Goal: Transaction & Acquisition: Purchase product/service

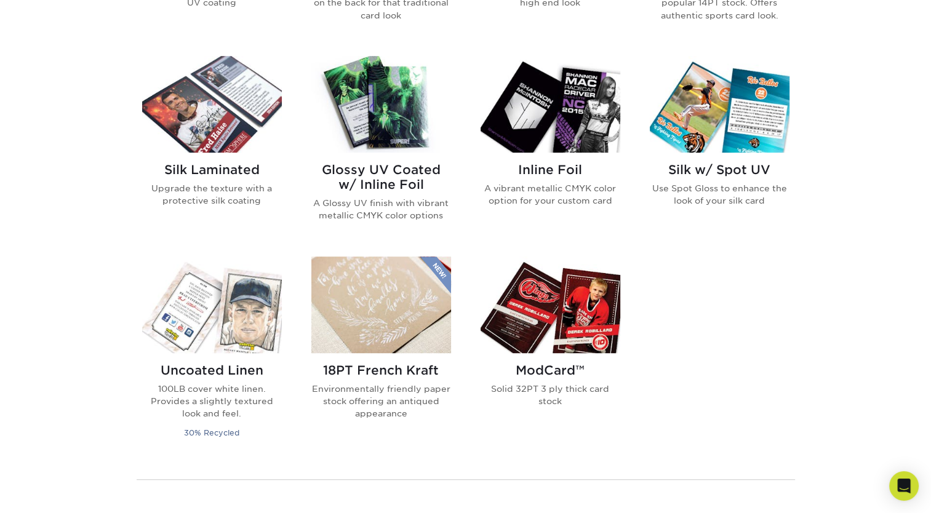
scroll to position [739, 0]
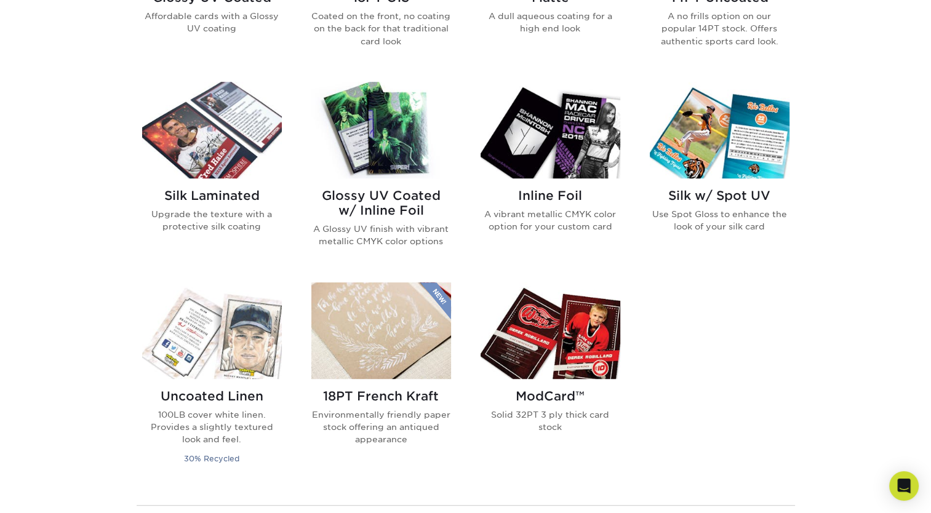
click at [392, 145] on img at bounding box center [381, 130] width 140 height 97
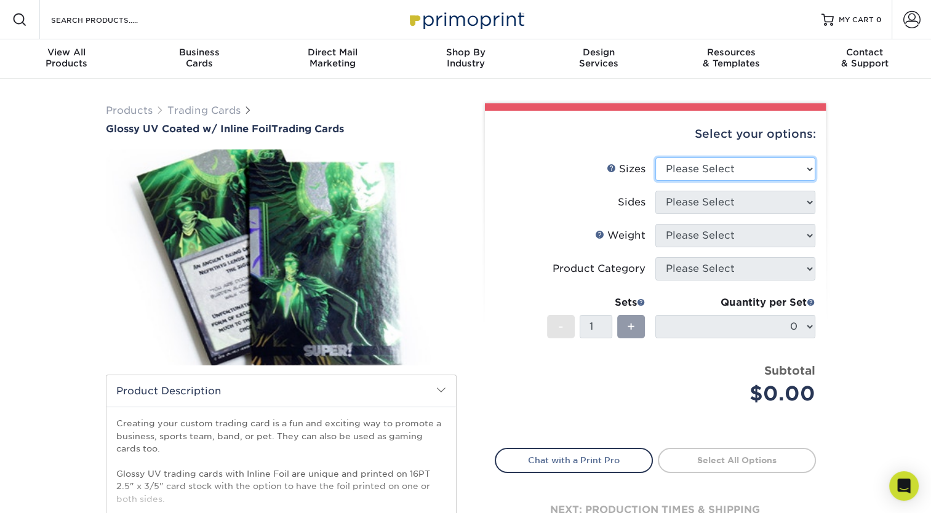
click at [735, 163] on select "Please Select 2.5" x 3.5"" at bounding box center [736, 169] width 160 height 23
select select "2.50x3.50"
click at [656, 158] on select "Please Select 2.5" x 3.5"" at bounding box center [736, 169] width 160 height 23
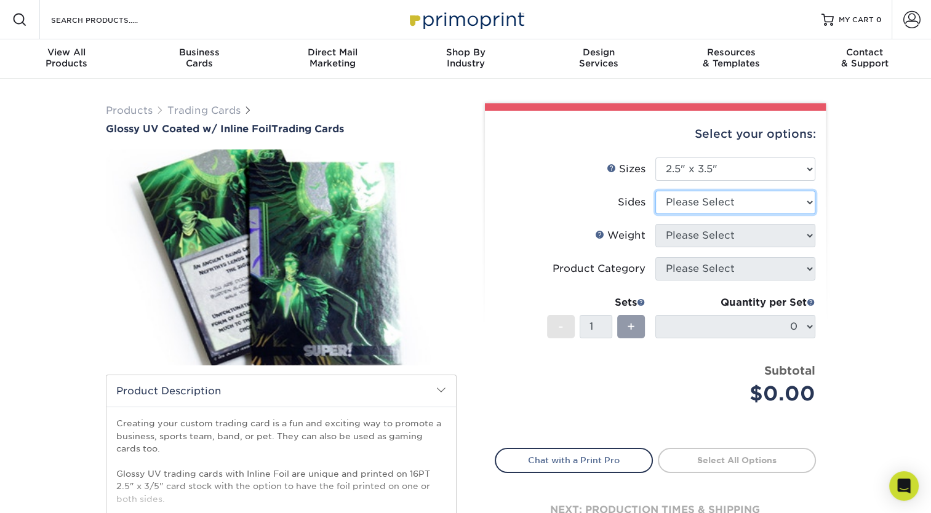
click at [723, 206] on select "Please Select Print Both Sides - Foil Back Only Print Both Sides - Foil Both Si…" at bounding box center [736, 202] width 160 height 23
select select "e9e9dfb3-fba1-4d60-972c-fd9ca5904d33"
click at [656, 191] on select "Please Select Print Both Sides - Foil Back Only Print Both Sides - Foil Both Si…" at bounding box center [736, 202] width 160 height 23
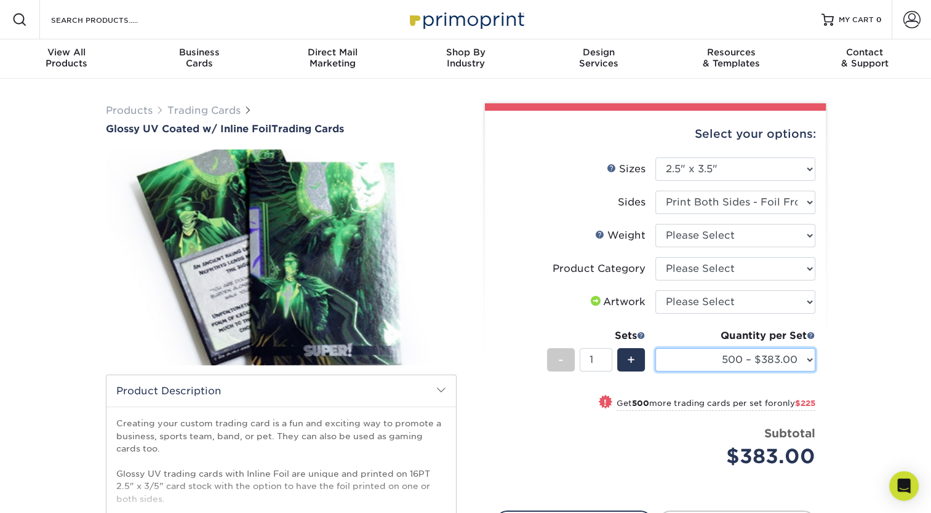
click at [720, 364] on select "500 – $383.00 1000 – $608.00 2500 – $883.00 5000 – $1252.00" at bounding box center [736, 359] width 160 height 23
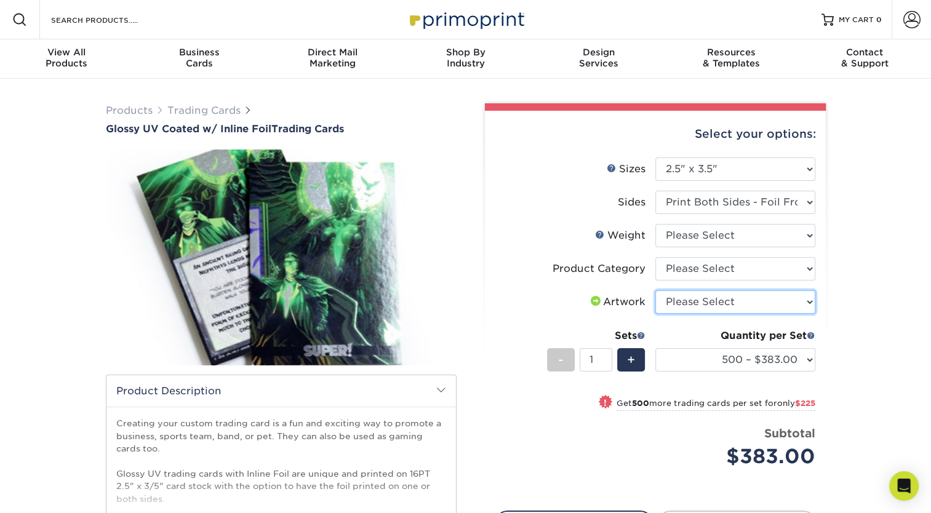
click at [694, 294] on select "Please Select I will upload files I need a design - $100" at bounding box center [736, 302] width 160 height 23
click at [694, 267] on select "Please Select Trading Cards" at bounding box center [736, 268] width 160 height 23
select select "c2f9bce9-36c2-409d-b101-c29d9d031e18"
click at [656, 257] on select "Please Select Trading Cards" at bounding box center [736, 268] width 160 height 23
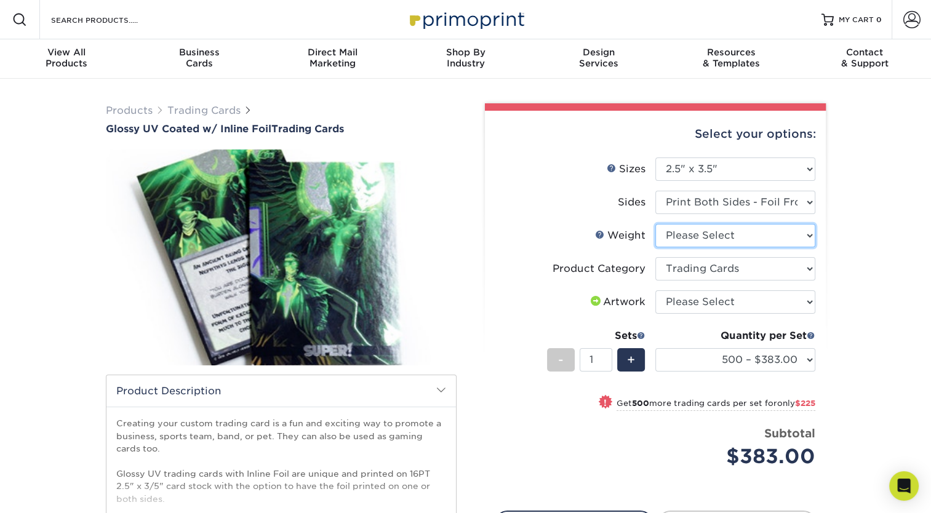
click at [707, 233] on select "Please Select 16PT" at bounding box center [736, 235] width 160 height 23
select select "16PT"
click at [656, 224] on select "Please Select 16PT" at bounding box center [736, 235] width 160 height 23
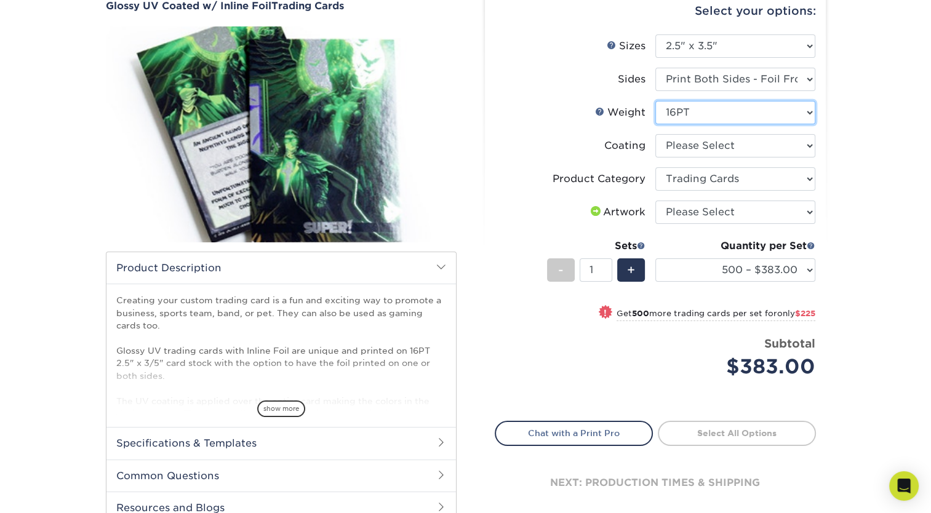
scroll to position [62, 0]
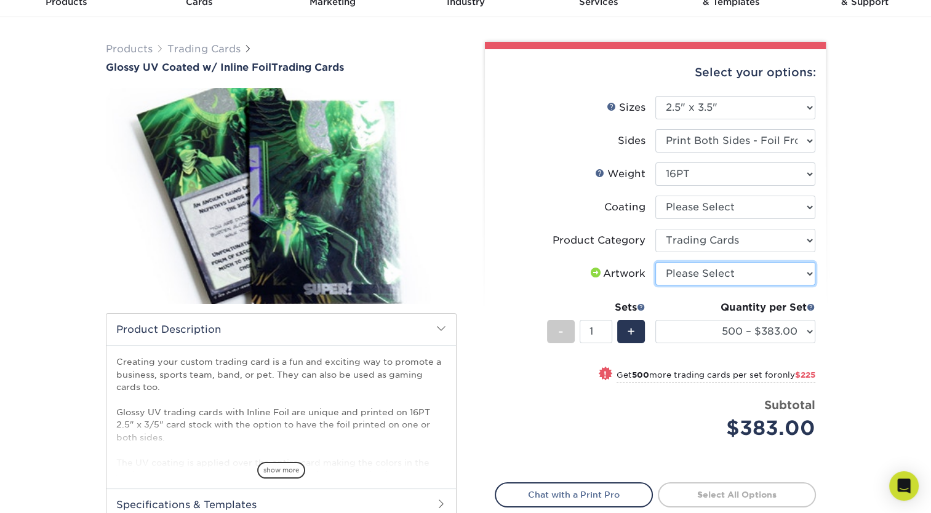
click at [709, 268] on select "Please Select I will upload files I need a design - $100" at bounding box center [736, 273] width 160 height 23
select select "upload"
click at [656, 262] on select "Please Select I will upload files I need a design - $100" at bounding box center [736, 273] width 160 height 23
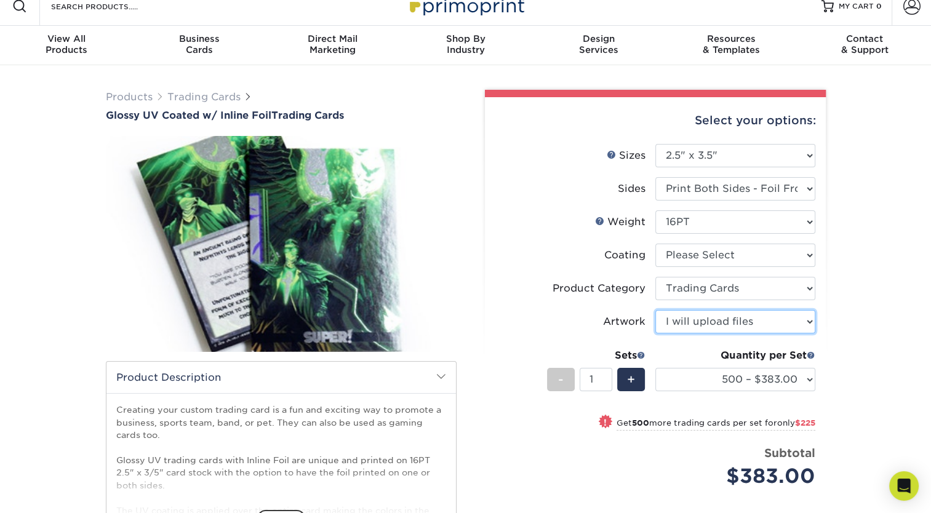
scroll to position [0, 0]
